Goal: Transaction & Acquisition: Purchase product/service

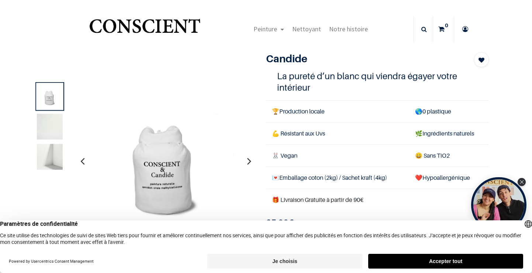
click at [194, 64] on div "1" at bounding box center [260, 173] width 467 height 243
click at [152, 124] on img at bounding box center [165, 161] width 162 height 162
click at [441, 265] on button "Accepter tout" at bounding box center [445, 261] width 155 height 15
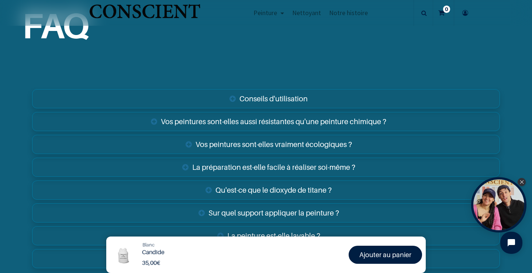
scroll to position [1127, 0]
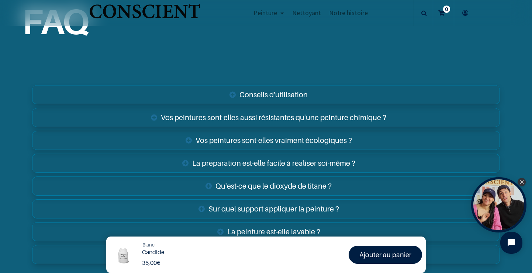
click at [284, 138] on link "Vos peintures sont-elles vraiment écologiques ?" at bounding box center [265, 140] width 467 height 19
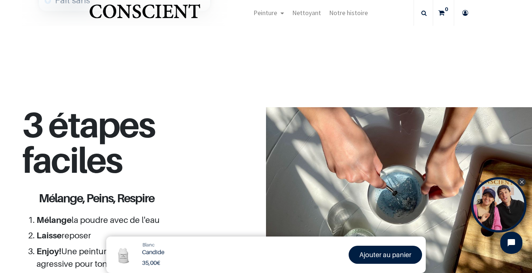
scroll to position [450, 0]
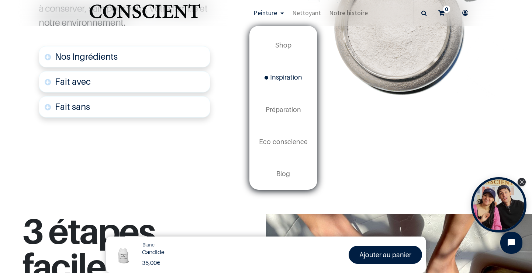
click at [285, 78] on span "Inspiration" at bounding box center [283, 77] width 38 height 8
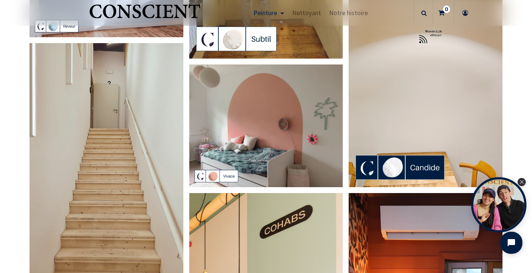
scroll to position [225, 0]
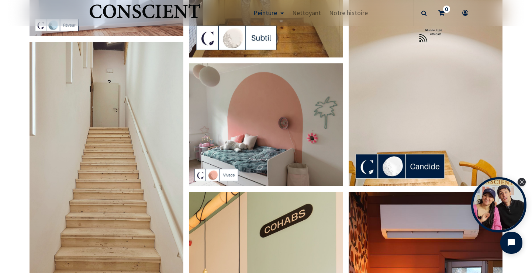
click at [213, 176] on img at bounding box center [266, 124] width 154 height 123
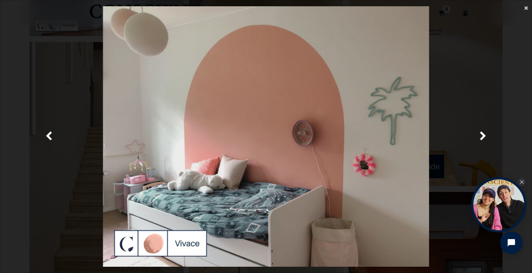
click at [525, 8] on span "×" at bounding box center [526, 8] width 4 height 10
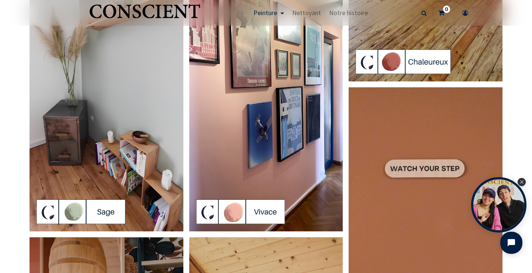
scroll to position [1154, 0]
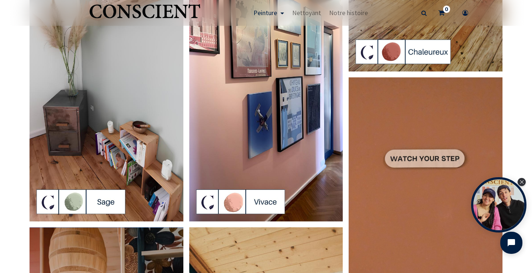
click at [238, 203] on img at bounding box center [266, 85] width 154 height 273
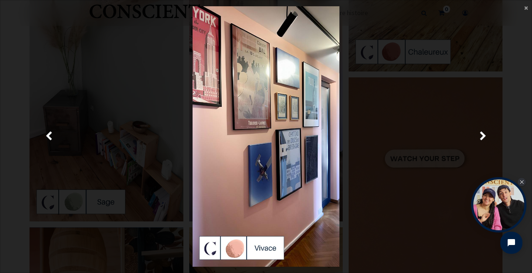
click at [266, 247] on img at bounding box center [265, 136] width 147 height 261
click at [527, 9] on span "×" at bounding box center [526, 8] width 4 height 10
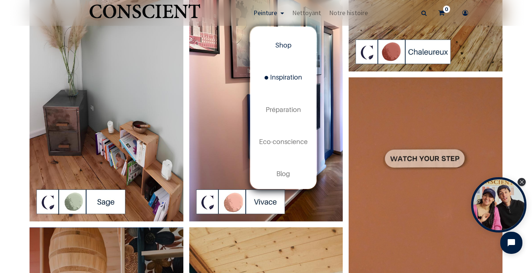
click at [278, 50] on link "Shop" at bounding box center [283, 45] width 66 height 32
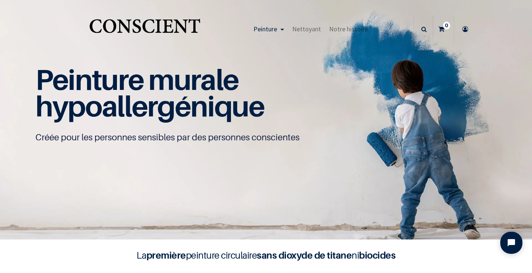
scroll to position [0, 0]
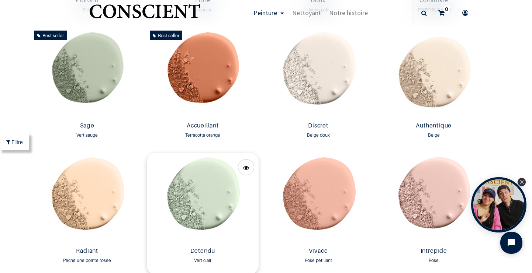
scroll to position [651, 0]
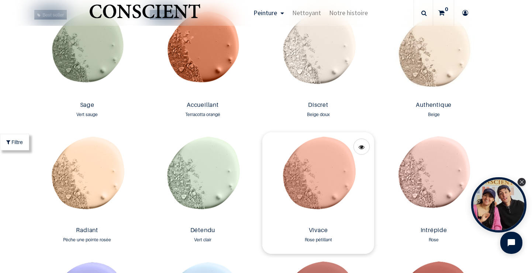
click at [324, 184] on img at bounding box center [318, 177] width 112 height 91
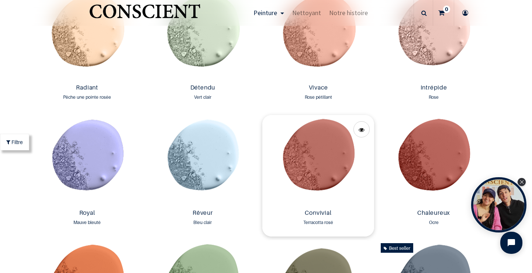
scroll to position [798, 0]
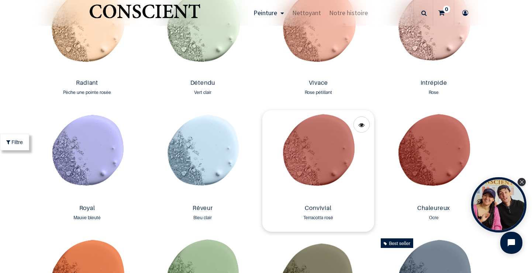
click at [314, 167] on img at bounding box center [318, 155] width 112 height 91
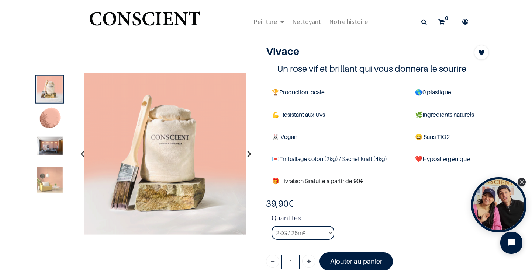
scroll to position [10, 0]
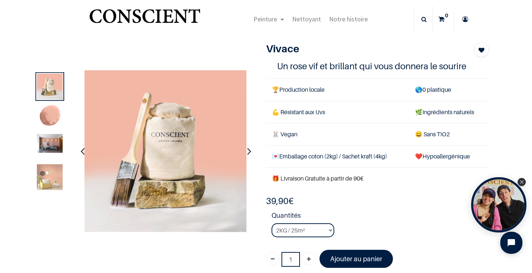
click at [49, 117] on img at bounding box center [50, 117] width 26 height 26
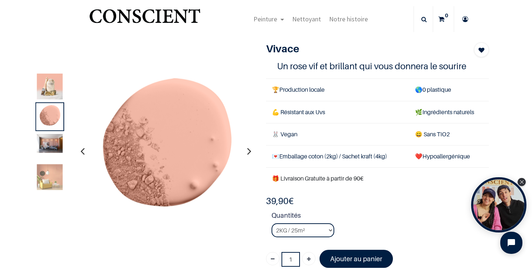
click at [56, 146] on img at bounding box center [50, 143] width 26 height 19
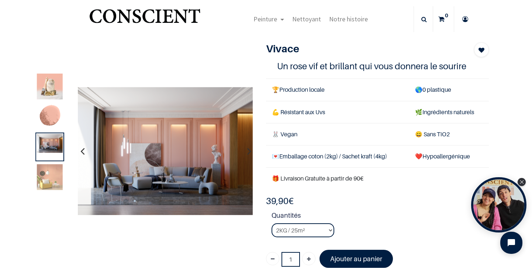
click at [56, 179] on img at bounding box center [50, 177] width 26 height 26
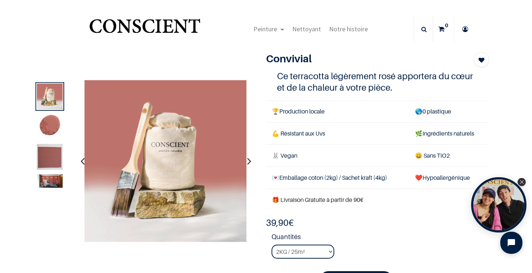
click at [51, 185] on img at bounding box center [50, 181] width 26 height 14
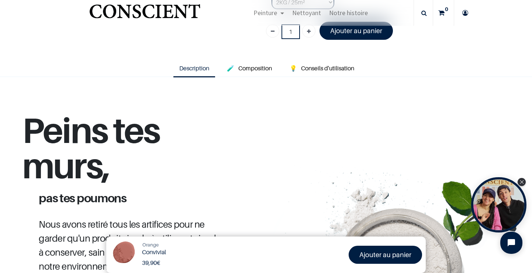
scroll to position [157, 0]
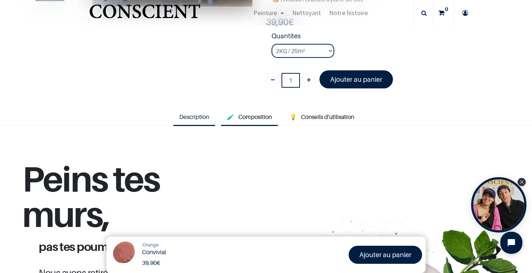
click at [255, 113] on span "Composition" at bounding box center [255, 116] width 34 height 7
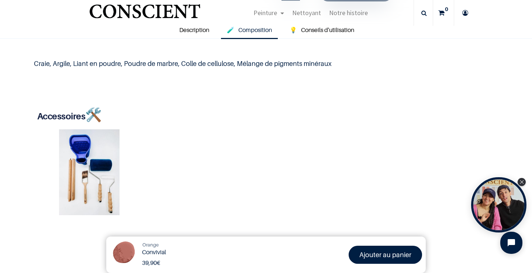
scroll to position [194, 0]
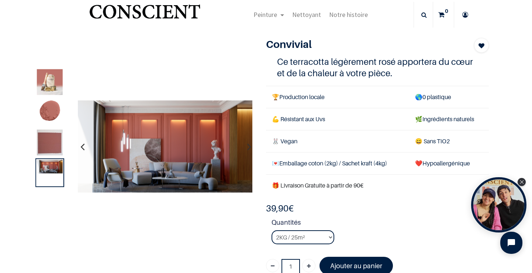
scroll to position [20, 0]
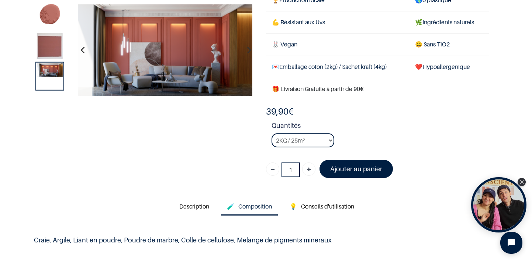
scroll to position [68, 0]
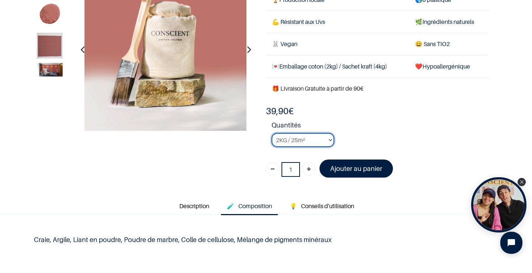
select select "92"
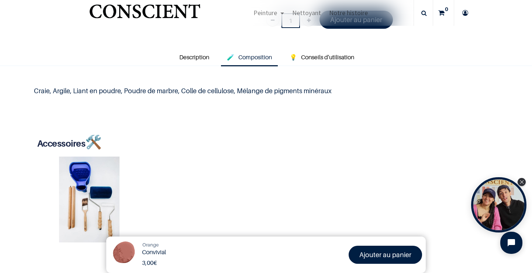
scroll to position [220, 0]
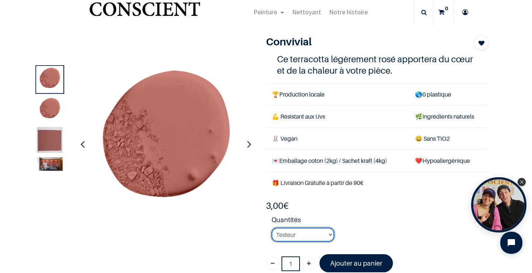
scroll to position [18, 0]
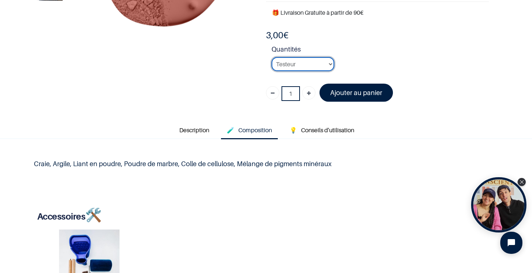
scroll to position [165, 0]
